Goal: Task Accomplishment & Management: Manage account settings

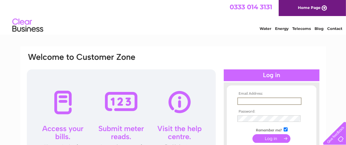
click at [261, 99] on input "text" at bounding box center [270, 101] width 64 height 7
type input "heathfieldorkney@live.co.uk"
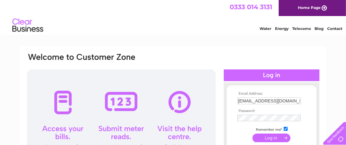
click at [271, 138] on input "submit" at bounding box center [272, 138] width 38 height 9
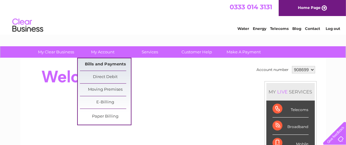
click at [102, 63] on link "Bills and Payments" at bounding box center [105, 64] width 51 height 12
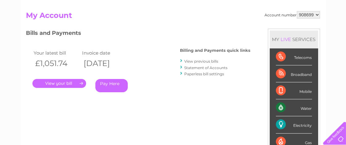
scroll to position [69, 0]
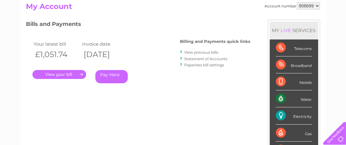
click at [59, 73] on link "." at bounding box center [59, 74] width 54 height 9
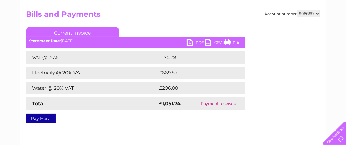
scroll to position [69, 0]
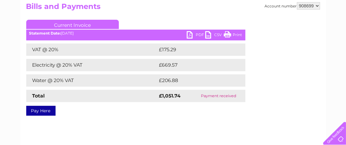
click at [190, 35] on link "PDF" at bounding box center [196, 35] width 19 height 9
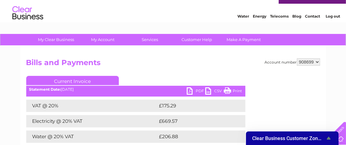
scroll to position [0, 0]
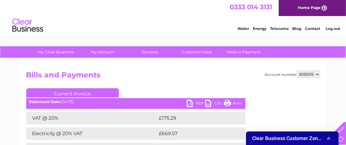
click at [330, 28] on link "Log out" at bounding box center [333, 28] width 15 height 5
